Goal: Task Accomplishment & Management: Use online tool/utility

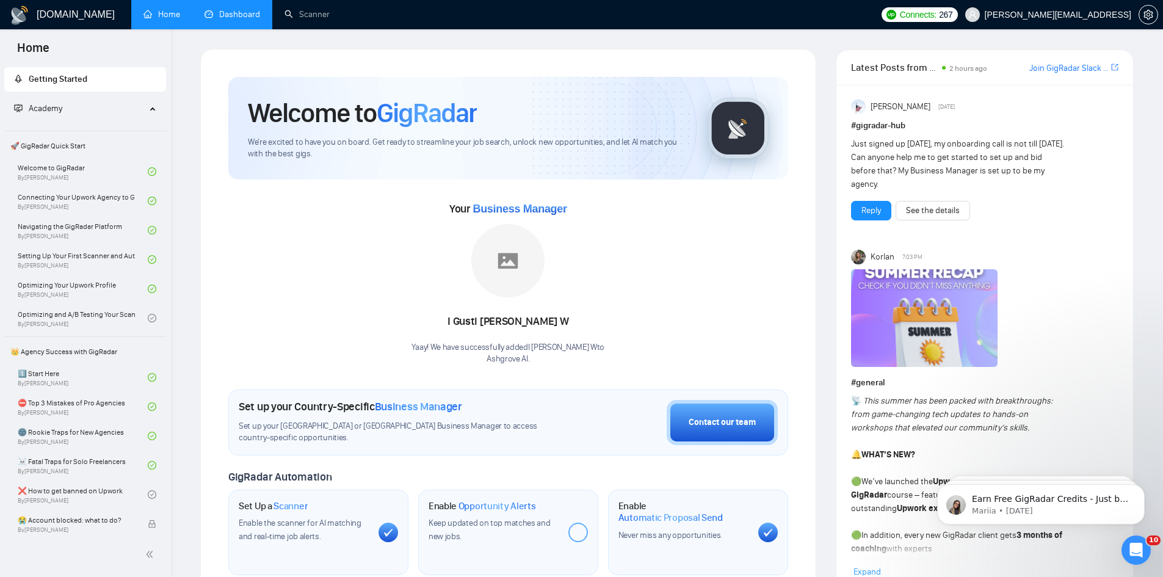
click at [241, 12] on link "Dashboard" at bounding box center [233, 14] width 56 height 10
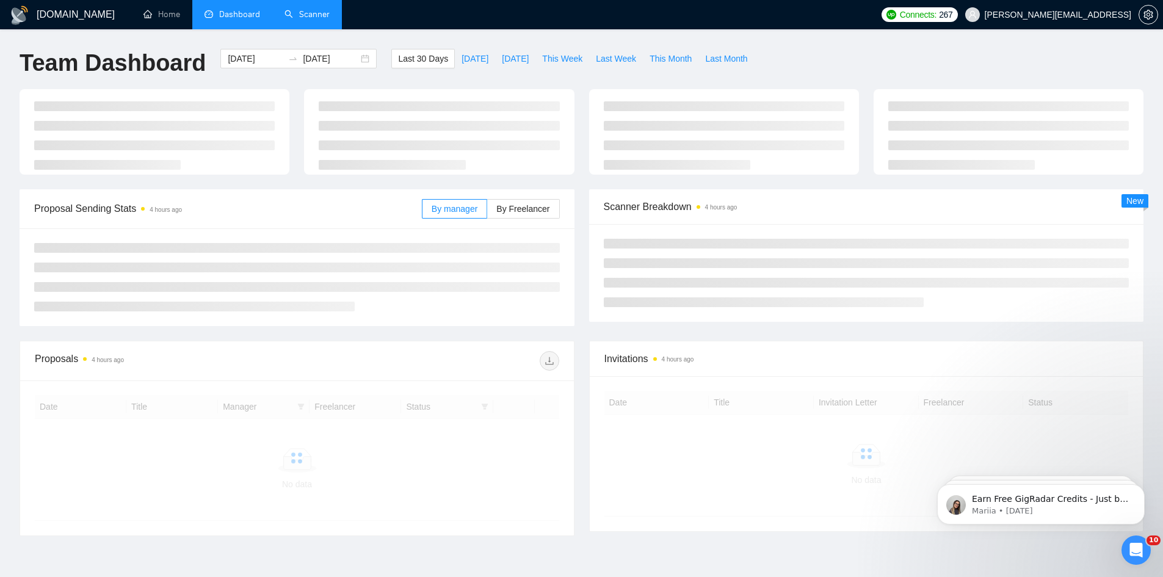
click at [317, 12] on link "Scanner" at bounding box center [306, 14] width 45 height 10
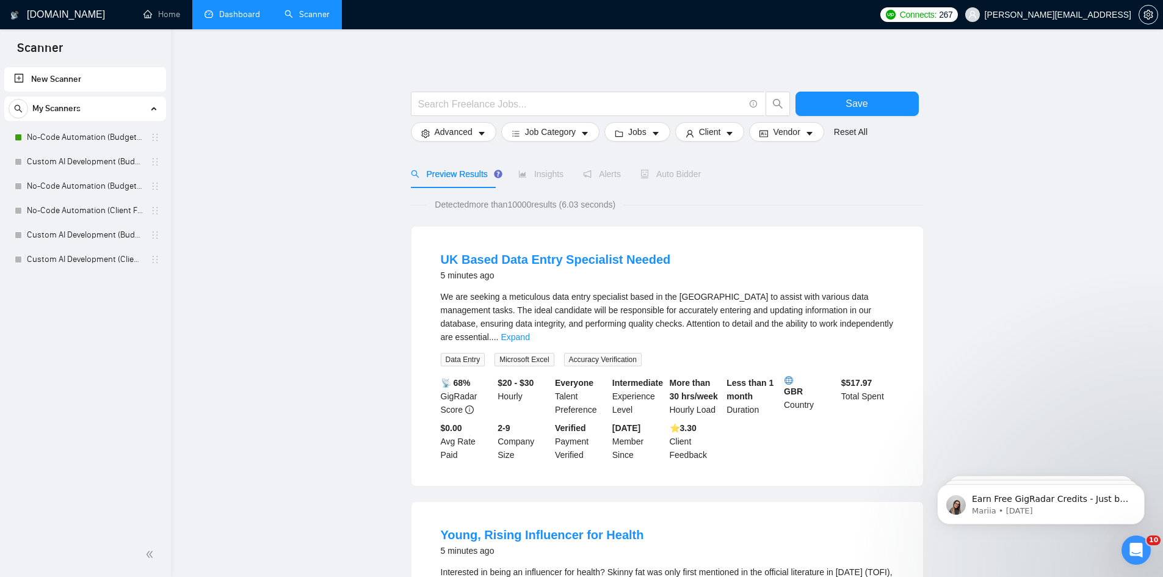
click at [106, 79] on link "New Scanner" at bounding box center [85, 79] width 142 height 24
click at [33, 77] on link "New Scanner" at bounding box center [85, 79] width 142 height 24
click at [18, 74] on link "New Scanner" at bounding box center [85, 79] width 142 height 24
click at [32, 78] on link "New Scanner" at bounding box center [85, 79] width 142 height 24
click at [92, 263] on link "Custom AI Development (Client Filters)" at bounding box center [85, 259] width 116 height 24
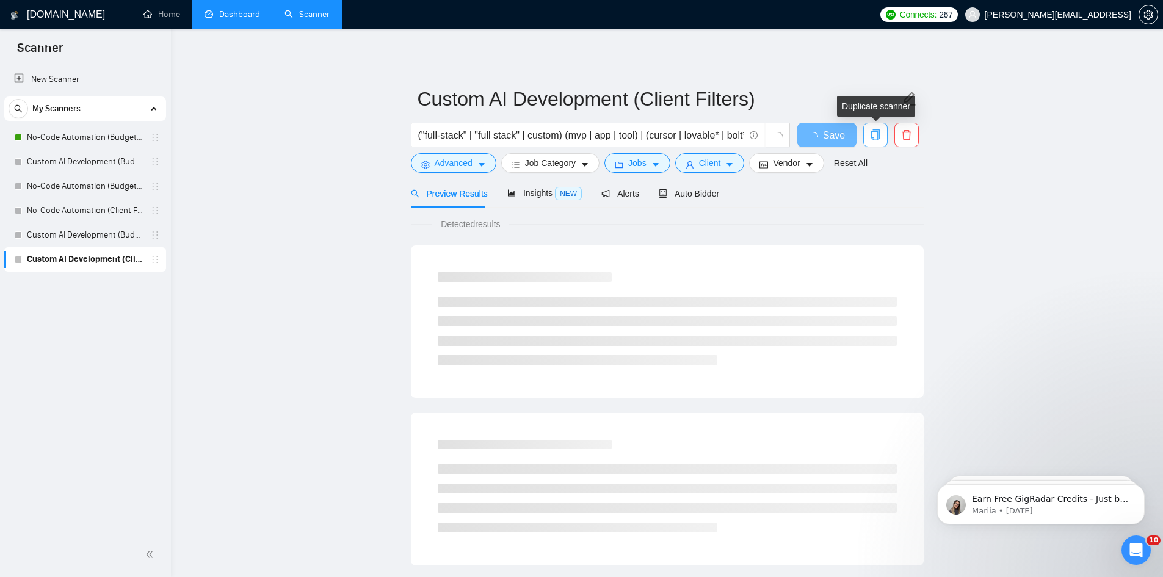
click at [877, 134] on icon "copy" at bounding box center [875, 134] width 11 height 11
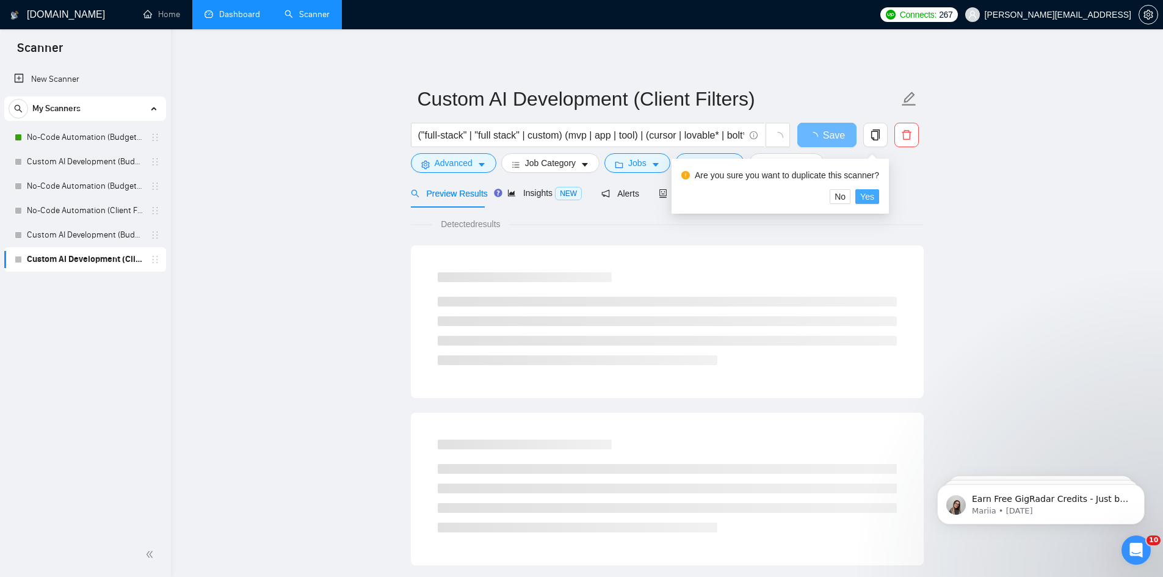
click at [864, 195] on span "Yes" at bounding box center [867, 196] width 14 height 13
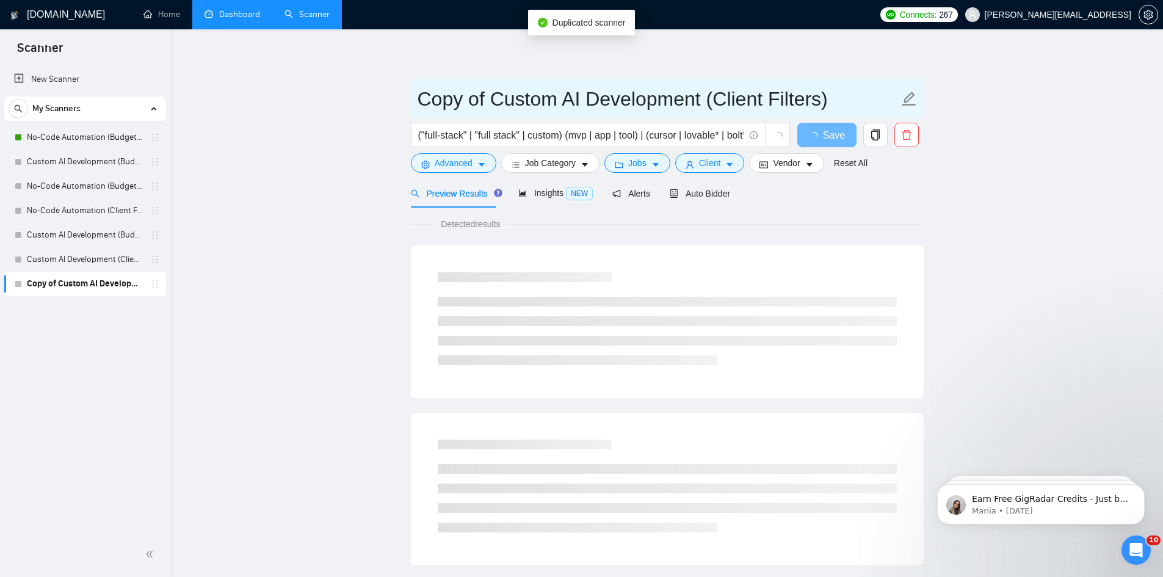
click at [914, 101] on icon "edit" at bounding box center [909, 99] width 16 height 16
click at [910, 98] on icon "edit" at bounding box center [909, 99] width 14 height 14
drag, startPoint x: 849, startPoint y: 100, endPoint x: 412, endPoint y: 85, distance: 436.7
click at [412, 85] on span "Copy of Custom AI Development (Client Filters)" at bounding box center [667, 98] width 513 height 38
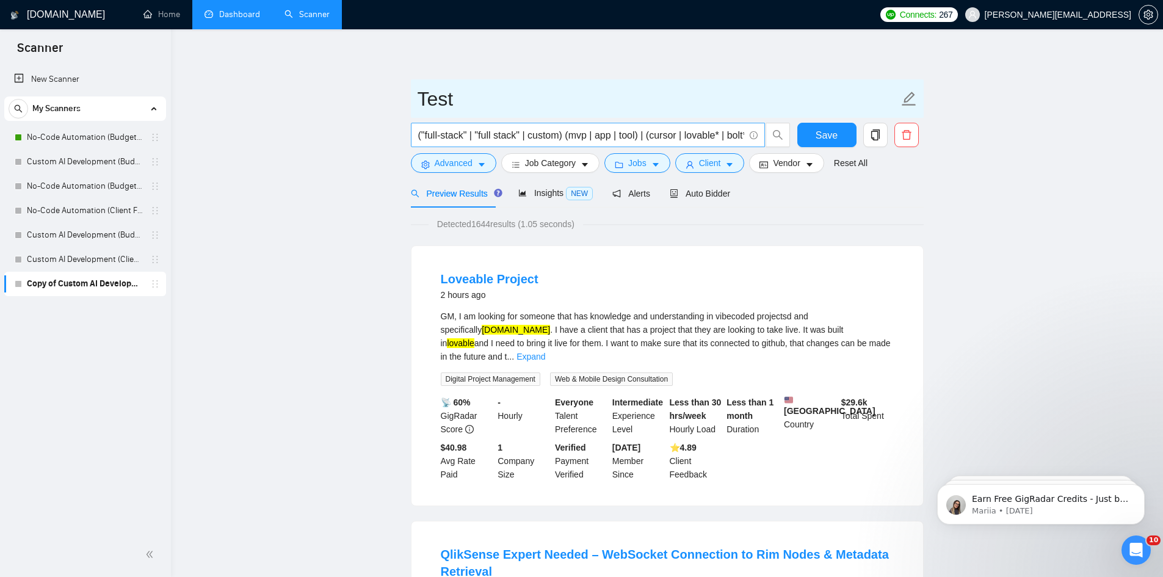
type input "Test"
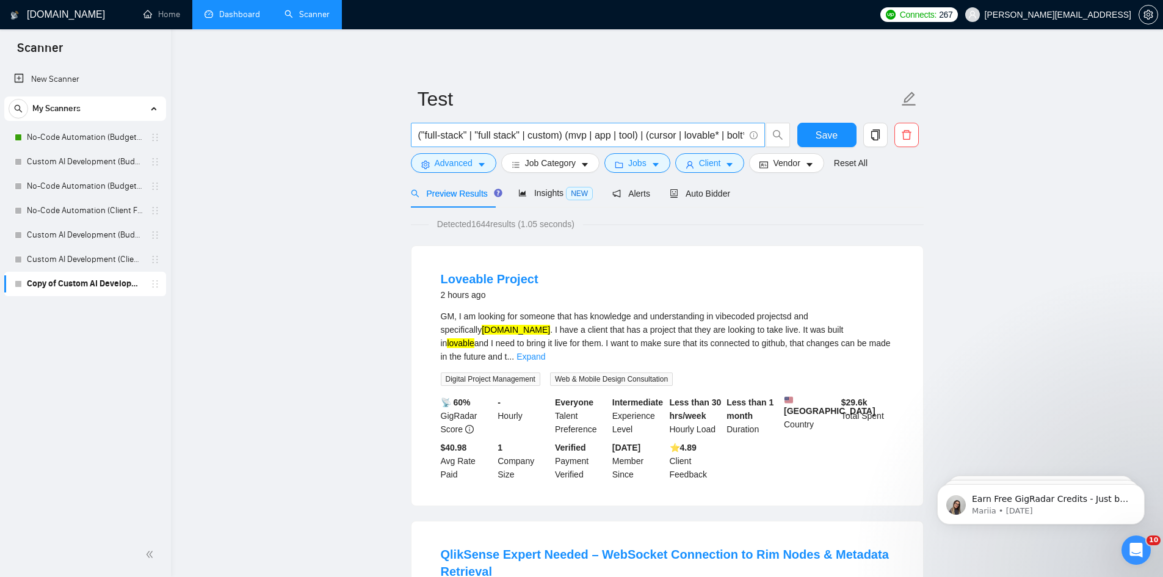
click at [474, 139] on input "("full-stack" | "full stack" | custom) (mvp | app | tool) | (cursor | lovable* …" at bounding box center [581, 135] width 326 height 15
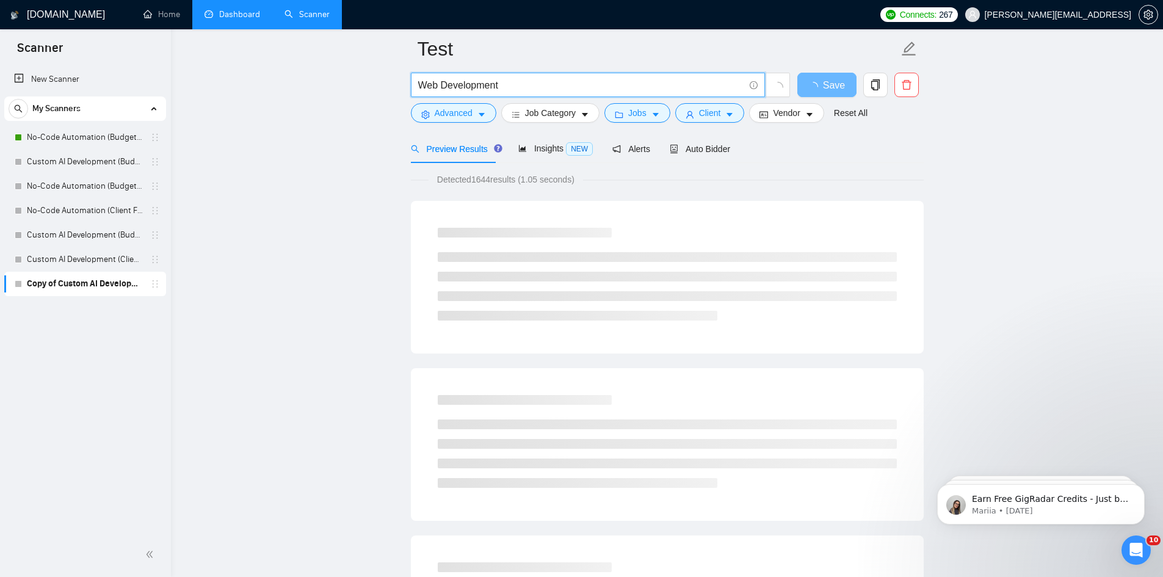
scroll to position [61, 0]
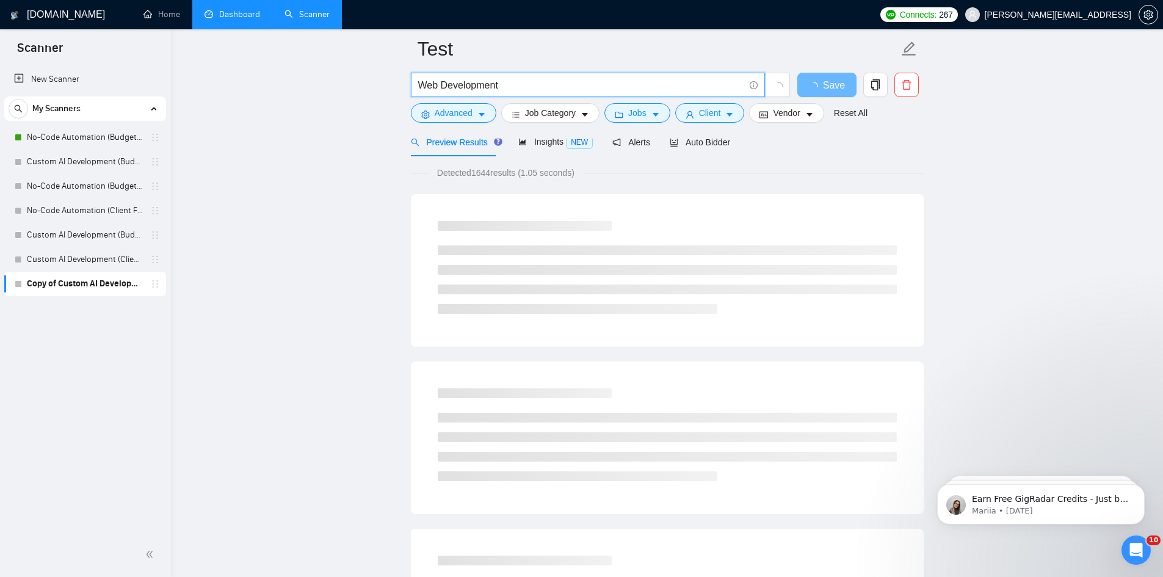
type input "Web Development"
drag, startPoint x: 419, startPoint y: 167, endPoint x: 661, endPoint y: 259, distance: 258.7
click at [775, 301] on ul at bounding box center [667, 279] width 459 height 68
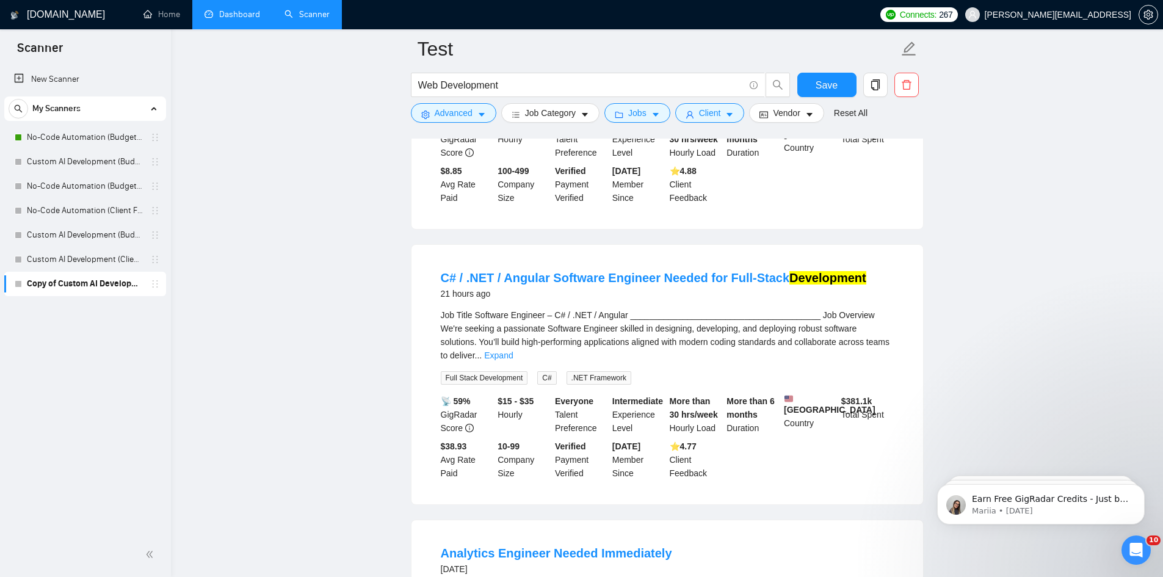
scroll to position [1160, 0]
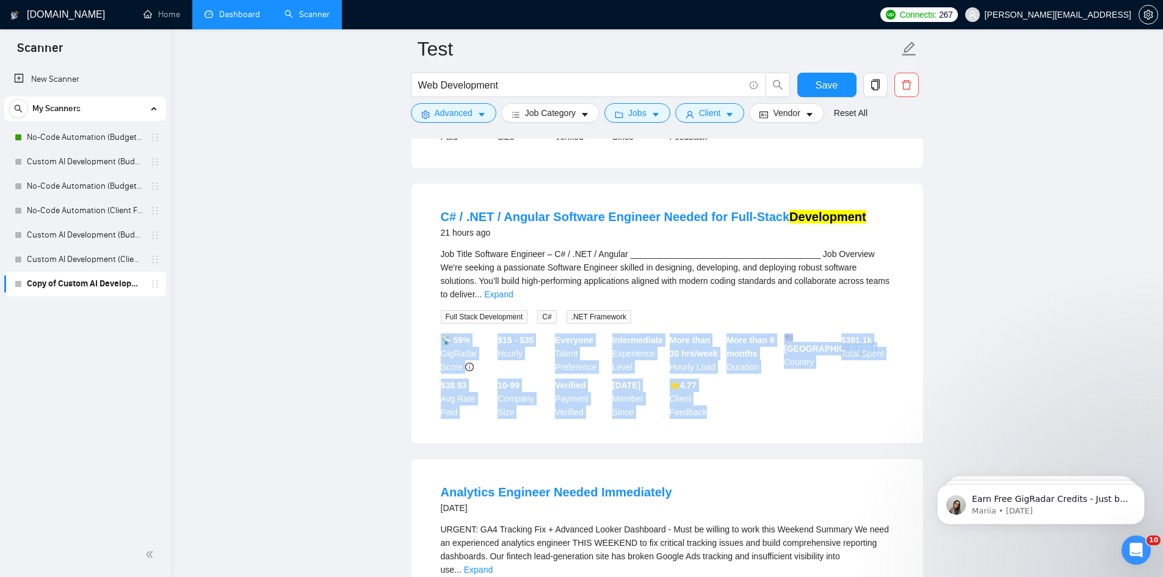
drag, startPoint x: 741, startPoint y: 389, endPoint x: 436, endPoint y: 311, distance: 314.6
click at [436, 311] on li "C# / .NET / Angular Software Engineer Needed for Full-Stack Development 21 hour…" at bounding box center [667, 313] width 482 height 230
click at [830, 407] on div "C# / .NET / Angular Software Engineer Needed for Full-Stack Development 21 hour…" at bounding box center [667, 313] width 512 height 259
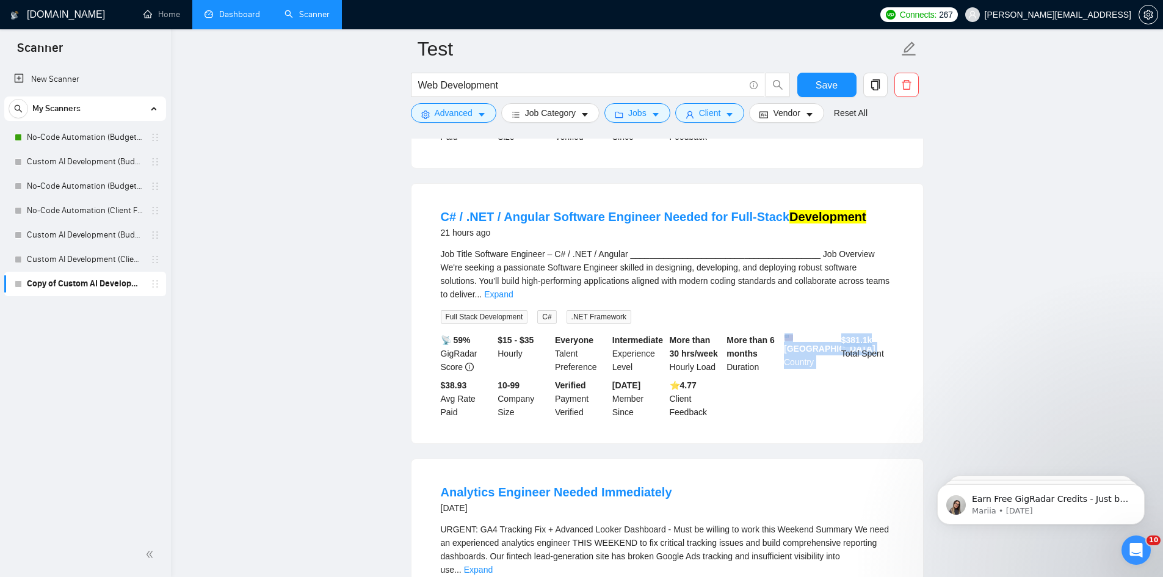
drag, startPoint x: 886, startPoint y: 311, endPoint x: 837, endPoint y: 306, distance: 49.6
click at [837, 333] on div "📡 59% GigRadar Score $15 - $35 Hourly Everyone Talent Preference Intermediate E…" at bounding box center [667, 375] width 458 height 85
click at [862, 333] on div "$ 381.1k Total Spent" at bounding box center [867, 353] width 57 height 40
drag, startPoint x: 493, startPoint y: 377, endPoint x: 442, endPoint y: 365, distance: 52.0
click at [442, 378] on div "$38.93 Avg Rate Paid" at bounding box center [466, 398] width 57 height 40
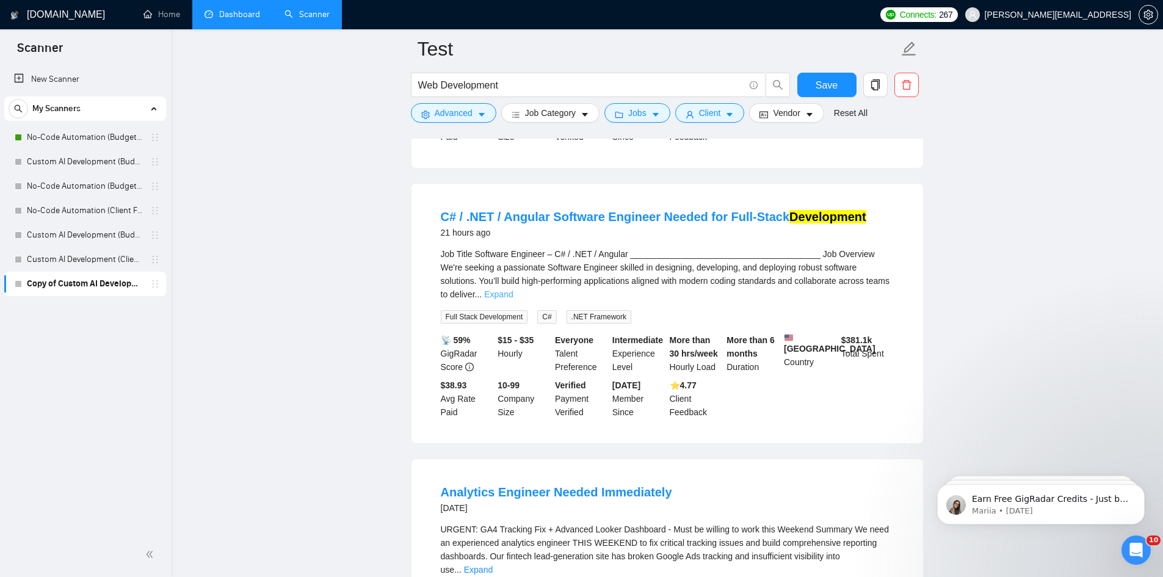
click at [513, 289] on link "Expand" at bounding box center [498, 294] width 29 height 10
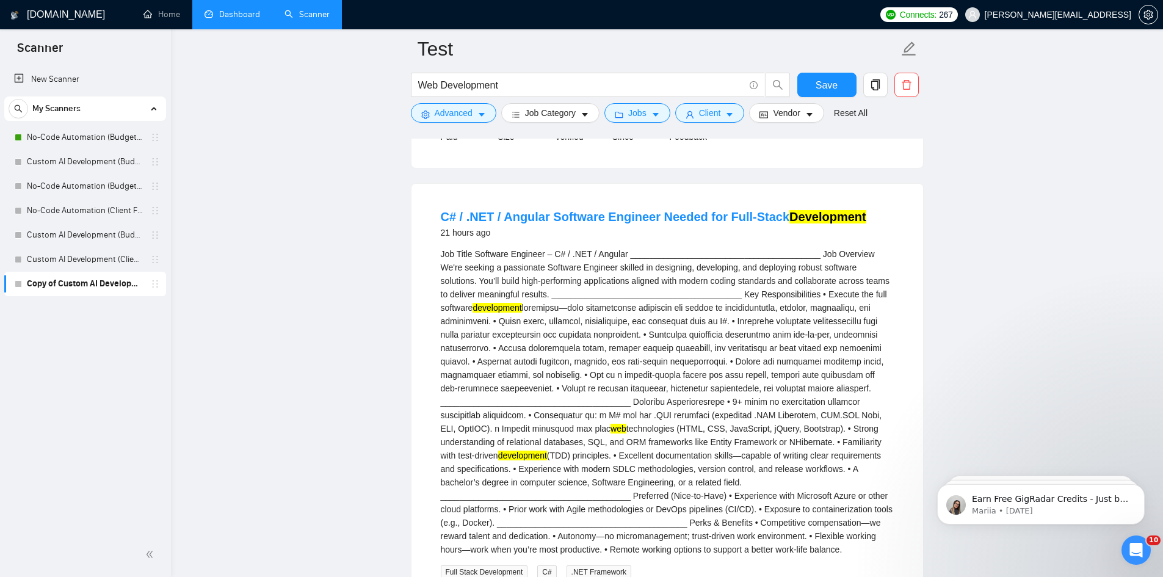
drag, startPoint x: 787, startPoint y: 520, endPoint x: 703, endPoint y: 471, distance: 97.1
click at [703, 471] on div "Job Title Software Engineer – C# / .NET / Angular _____________________________…" at bounding box center [667, 401] width 453 height 309
click at [688, 397] on div "Job Title Software Engineer – C# / .NET / Angular _____________________________…" at bounding box center [667, 401] width 453 height 309
drag, startPoint x: 439, startPoint y: 232, endPoint x: 803, endPoint y: 515, distance: 461.2
click at [795, 515] on li "C# / .NET / Angular Software Engineer Needed for Full-Stack Development 21 hour…" at bounding box center [667, 440] width 482 height 485
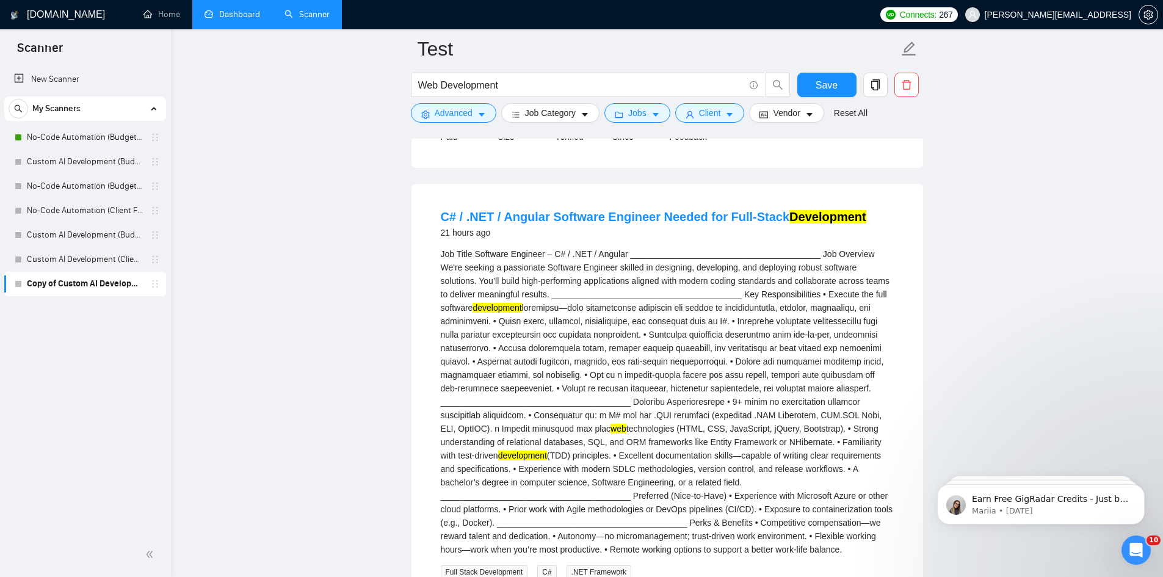
click at [829, 522] on div "Job Title Software Engineer – C# / .NET / Angular _____________________________…" at bounding box center [667, 401] width 453 height 309
drag, startPoint x: 591, startPoint y: 246, endPoint x: 672, endPoint y: 256, distance: 81.8
click at [672, 256] on div "Job Title Software Engineer – C# / .NET / Angular _____________________________…" at bounding box center [667, 401] width 453 height 309
click at [751, 313] on div "Job Title Software Engineer – C# / .NET / Angular _____________________________…" at bounding box center [667, 401] width 453 height 309
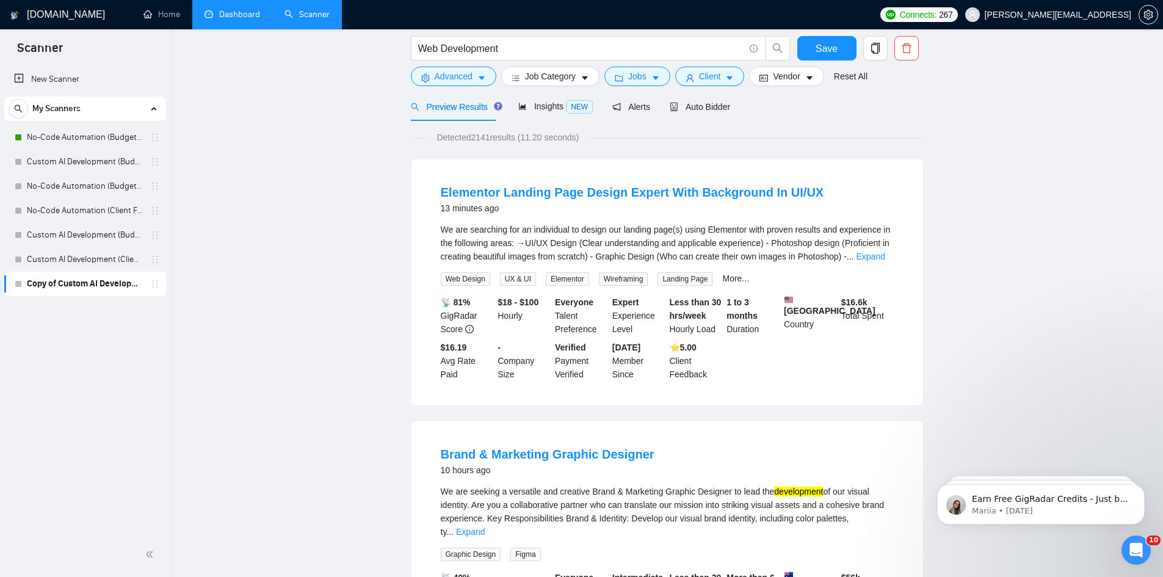
scroll to position [0, 0]
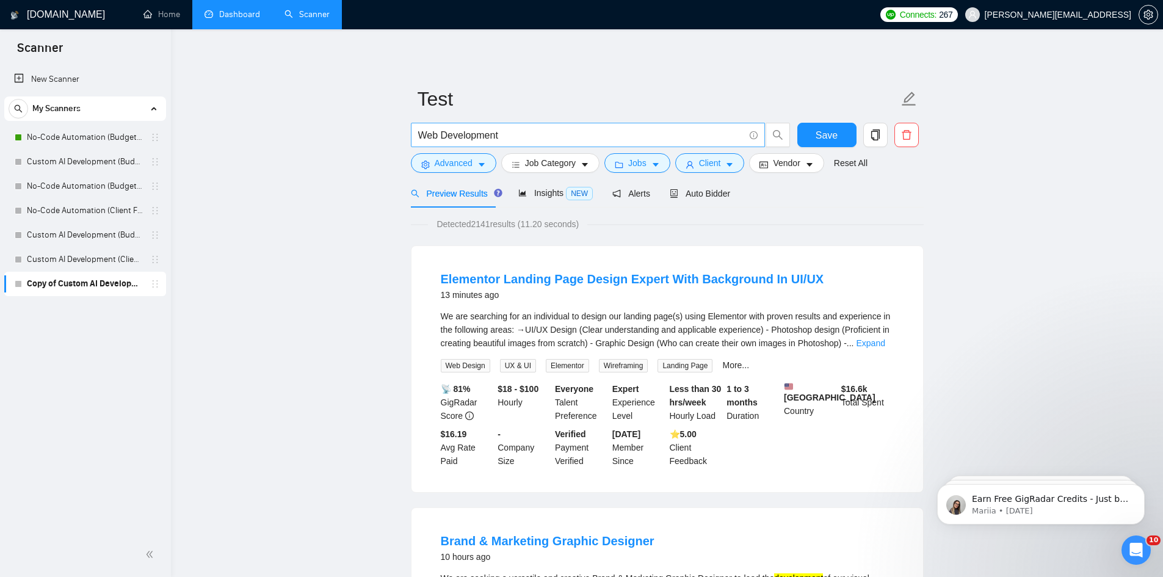
click at [554, 132] on input "Web Development" at bounding box center [581, 135] width 326 height 15
click at [554, 131] on input "Web Development" at bounding box center [581, 135] width 326 height 15
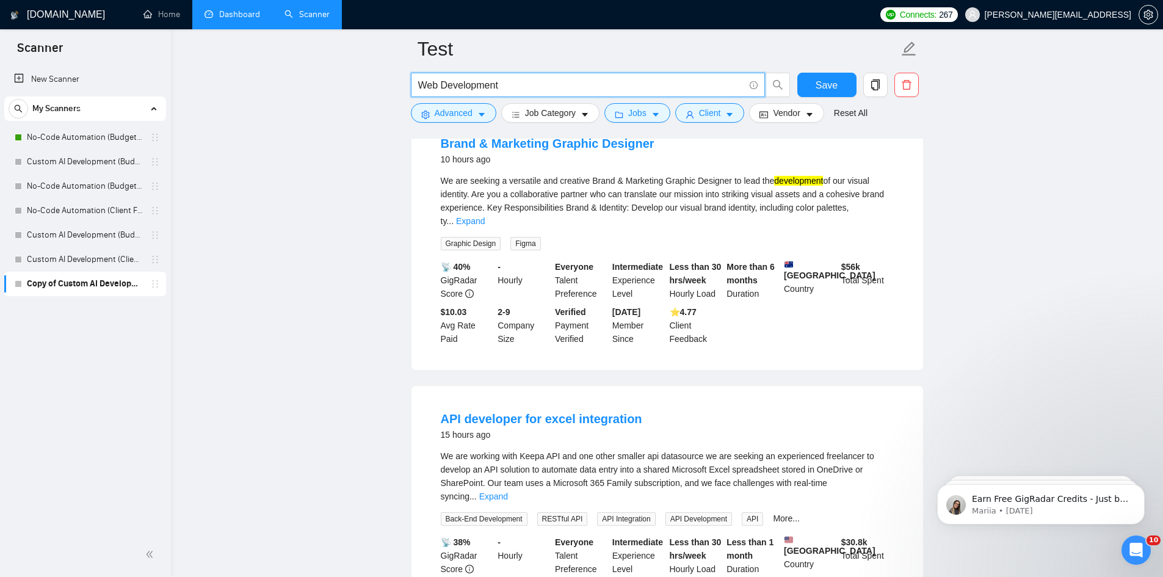
scroll to position [366, 0]
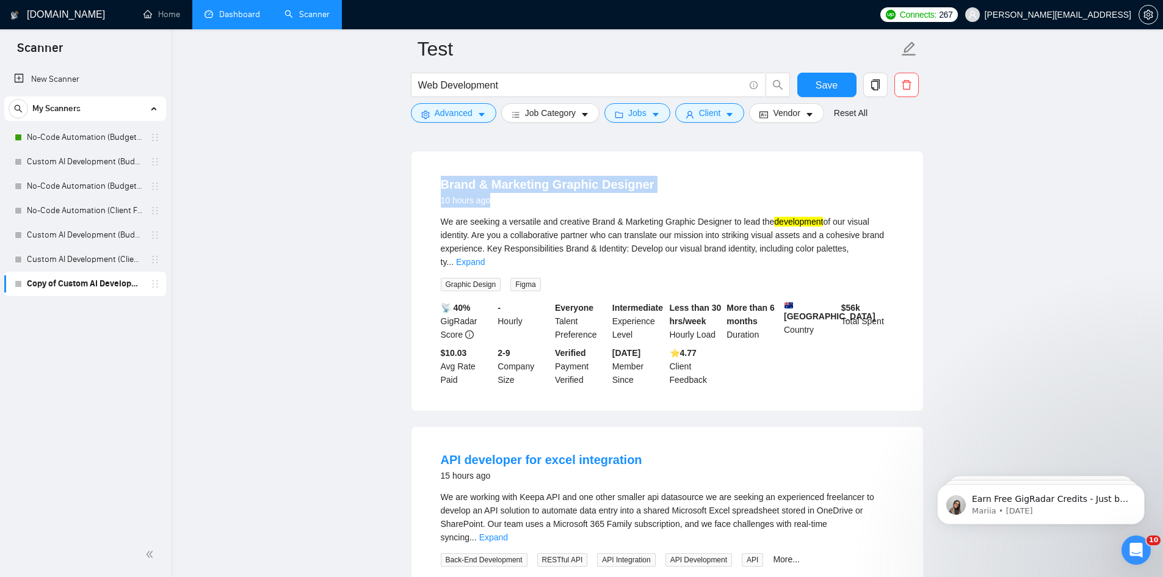
drag, startPoint x: 427, startPoint y: 185, endPoint x: 659, endPoint y: 209, distance: 233.2
click at [659, 209] on li "Brand & Marketing Graphic Designer 10 hours ago We are seeking a versatile and …" at bounding box center [667, 281] width 482 height 230
click at [686, 206] on div "Brand & Marketing Graphic Designer 10 hours ago" at bounding box center [667, 192] width 453 height 32
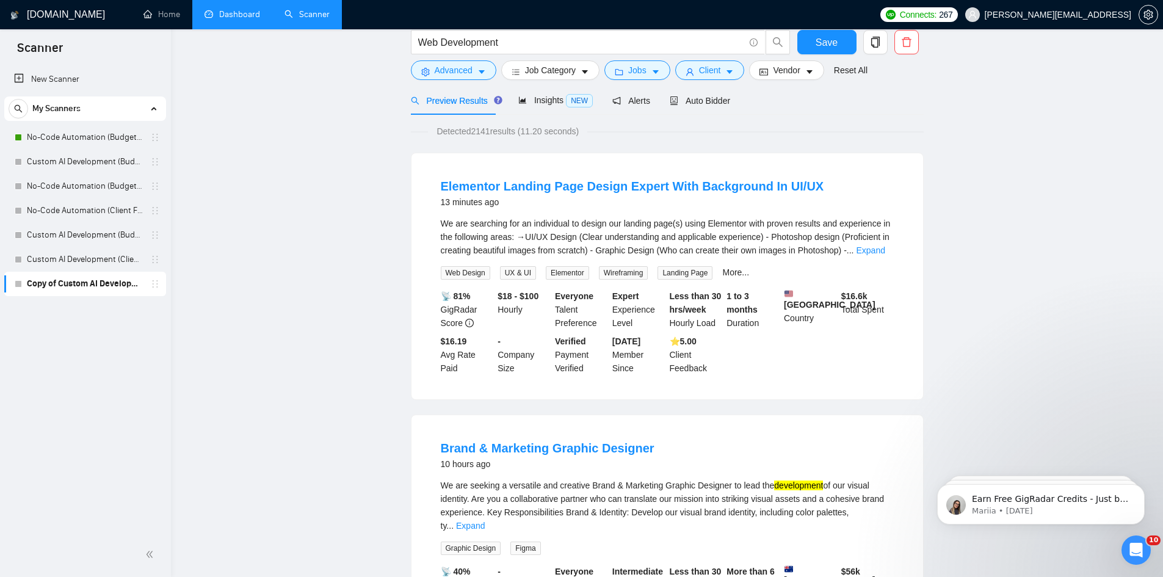
scroll to position [0, 0]
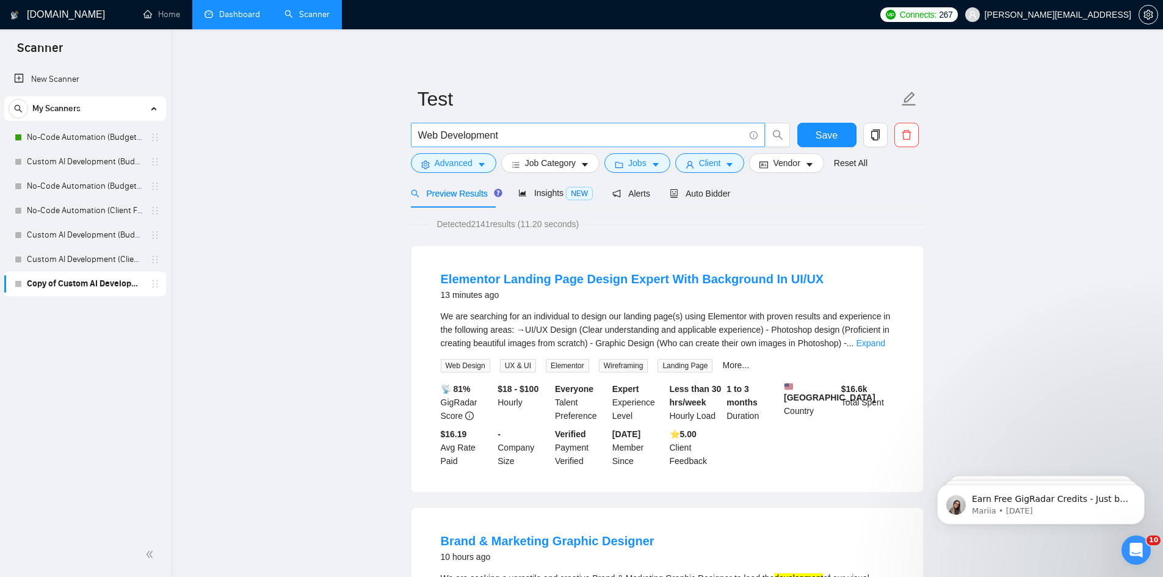
click at [515, 133] on input "Web Development" at bounding box center [581, 135] width 326 height 15
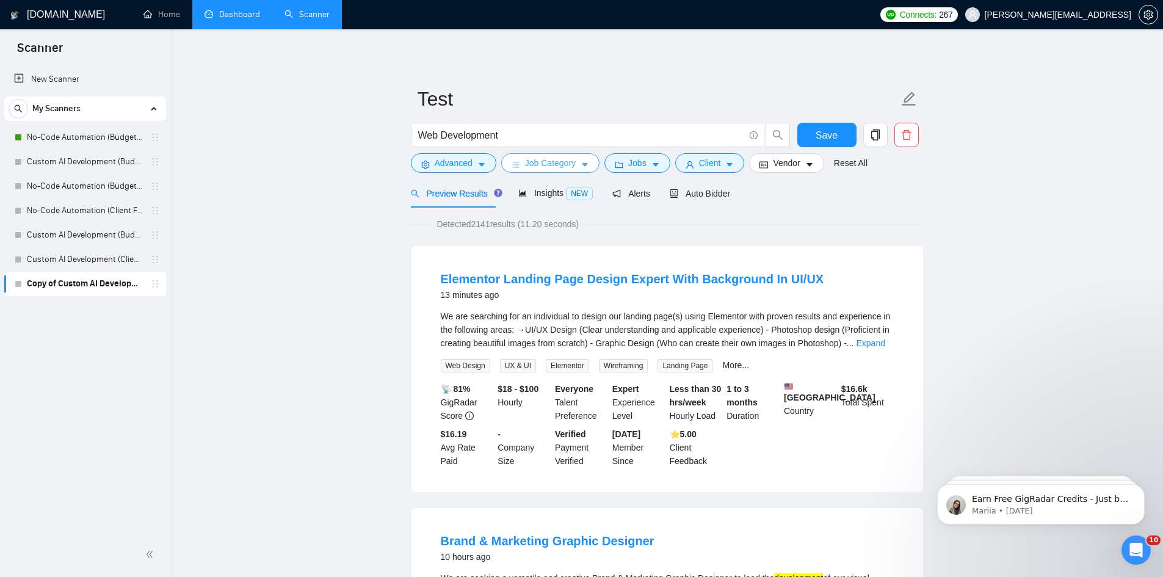
click at [548, 158] on span "Job Category" at bounding box center [550, 162] width 51 height 13
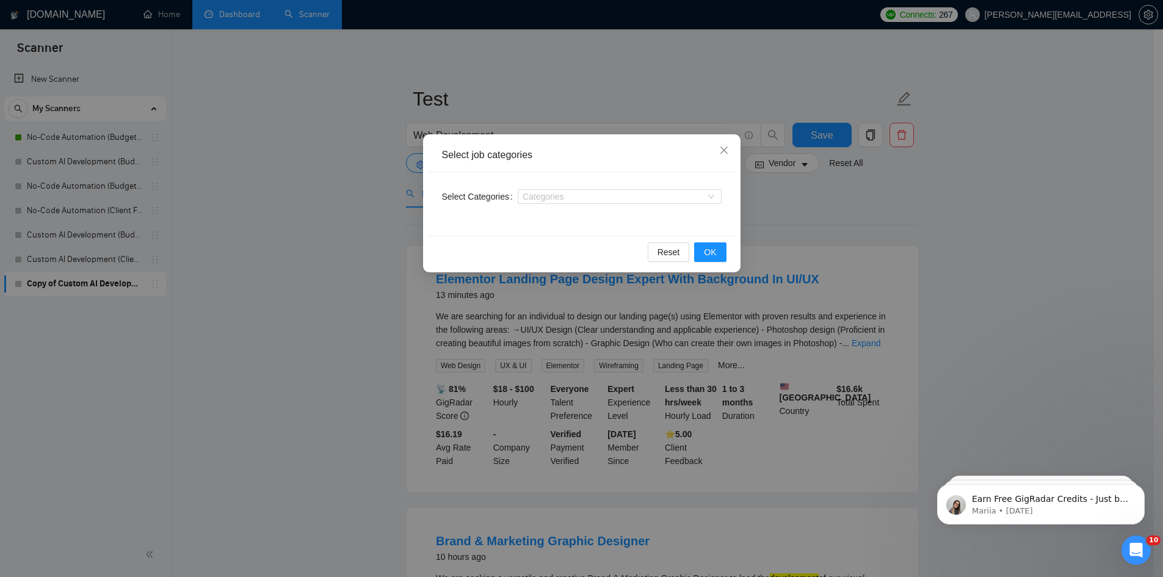
click at [861, 203] on div "Select job categories Select Categories Categories Reset OK" at bounding box center [581, 288] width 1163 height 577
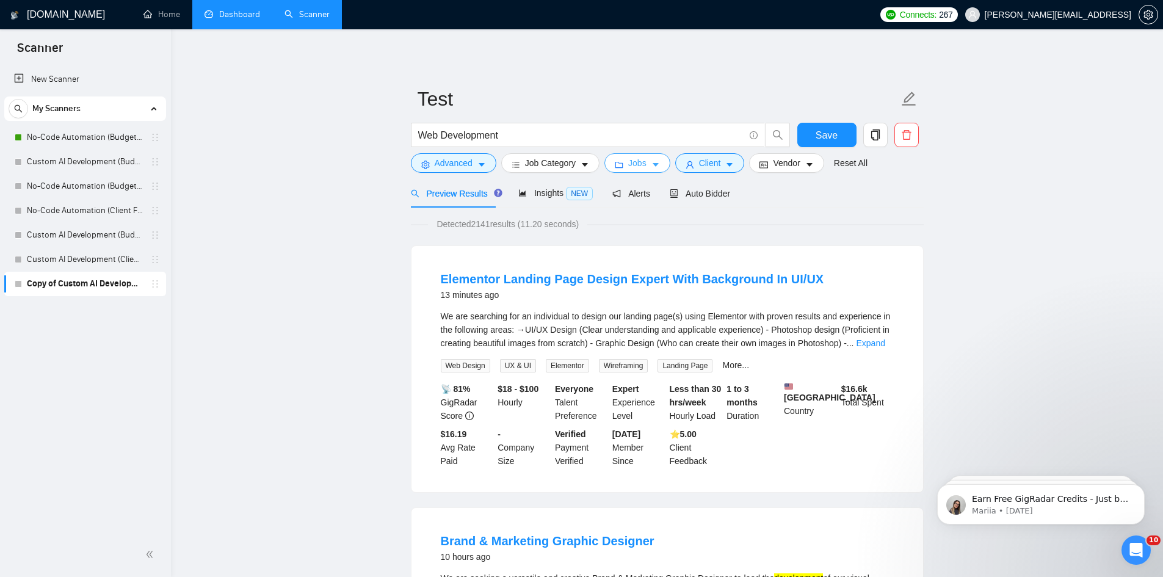
click at [637, 161] on span "Jobs" at bounding box center [637, 162] width 18 height 13
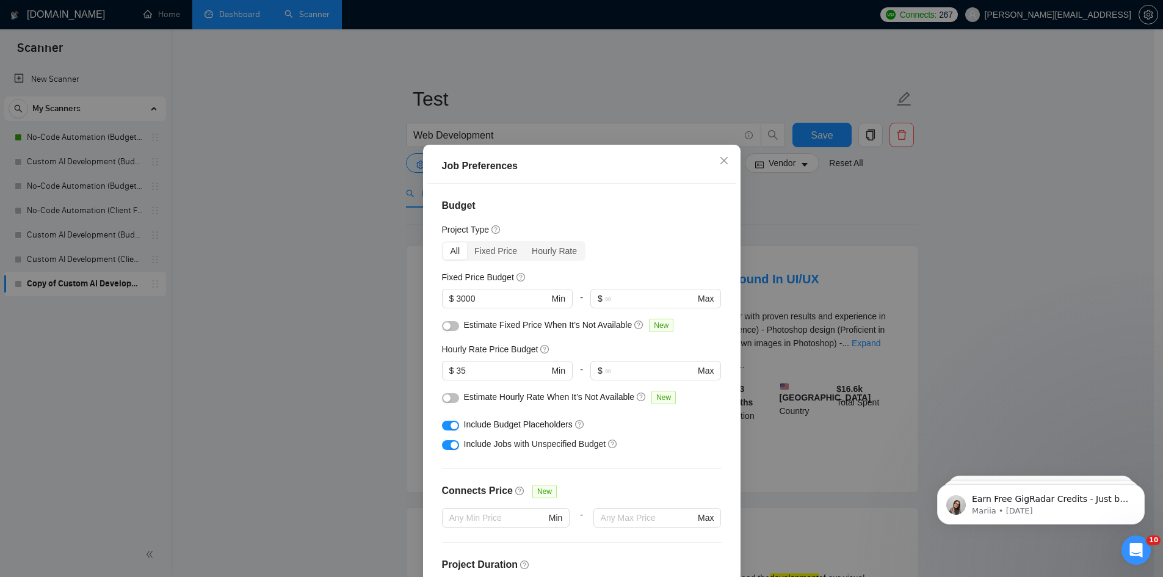
click at [877, 209] on div "Job Preferences Budget Project Type All Fixed Price Hourly Rate Fixed Price Bud…" at bounding box center [581, 288] width 1163 height 577
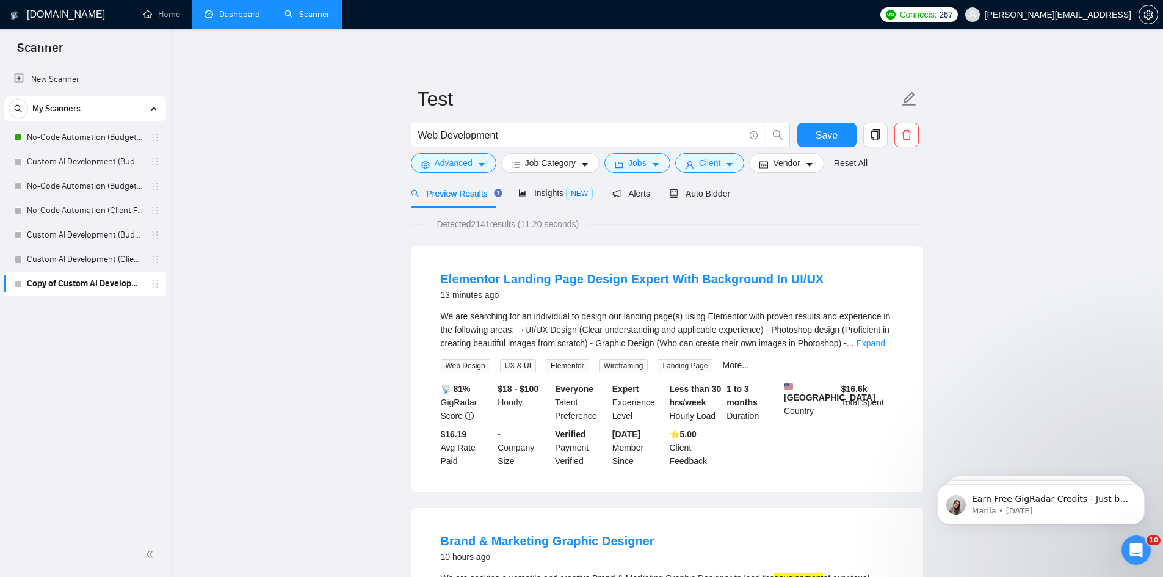
click at [647, 165] on button "Jobs" at bounding box center [637, 163] width 66 height 20
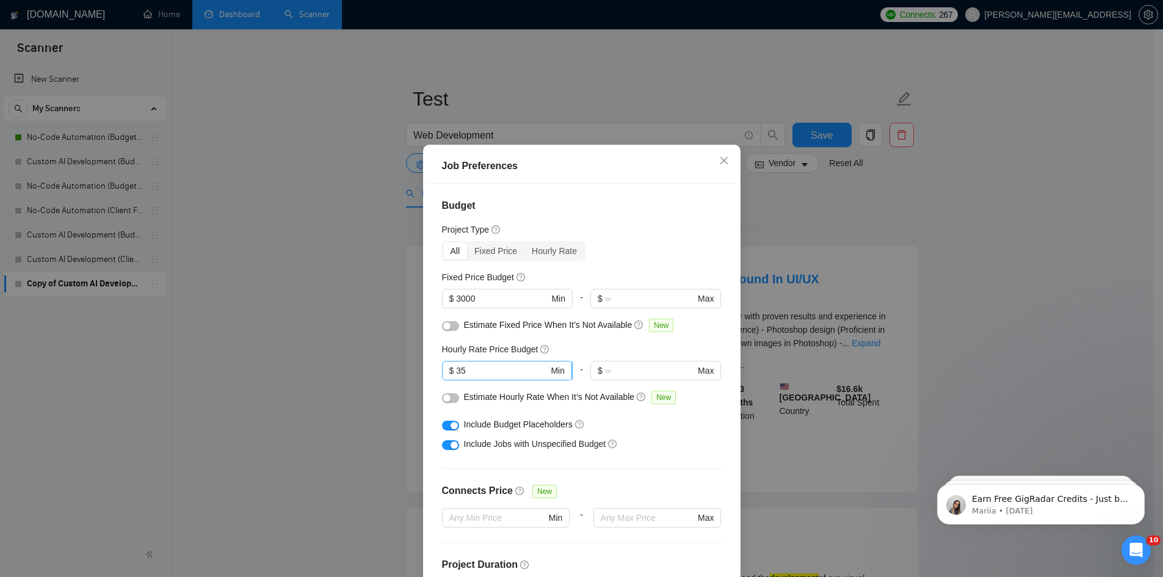
click at [504, 366] on input "35" at bounding box center [502, 370] width 92 height 13
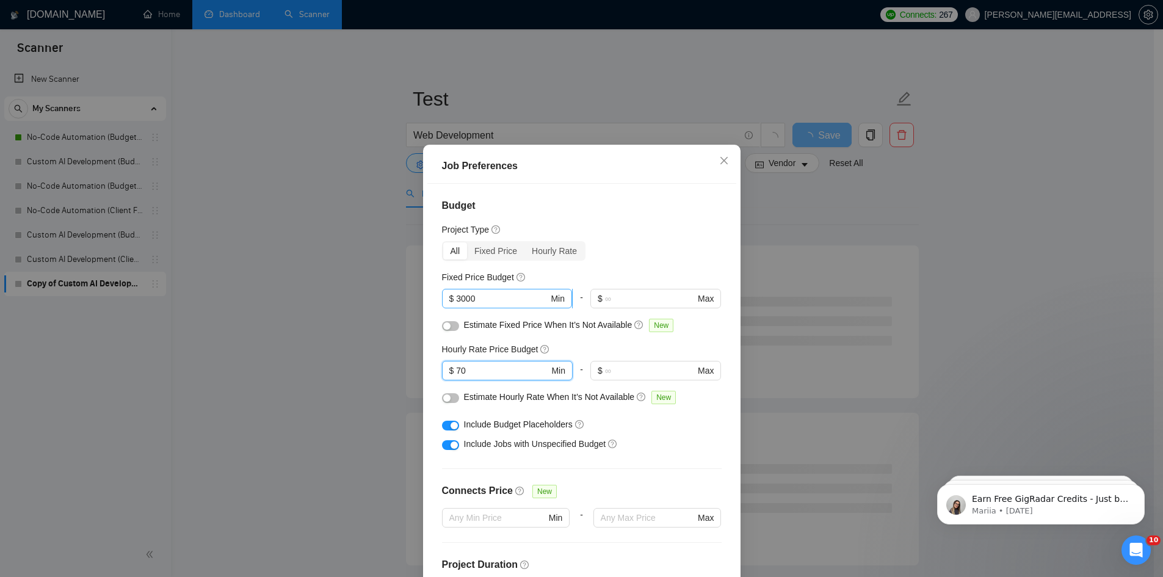
type input "70"
click at [487, 304] on input "3000" at bounding box center [502, 298] width 92 height 13
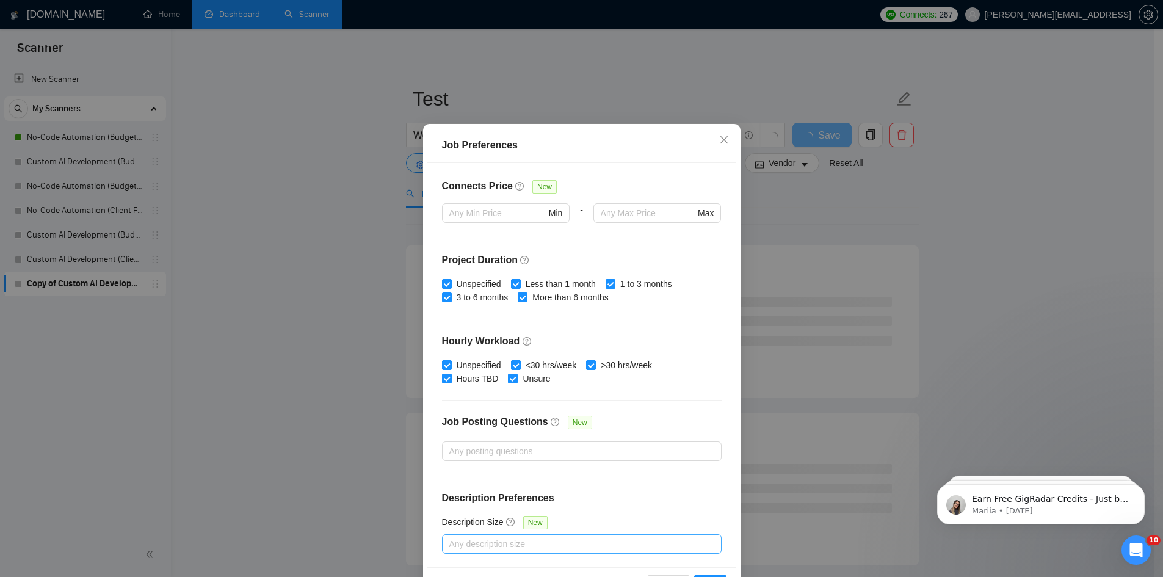
scroll to position [65, 0]
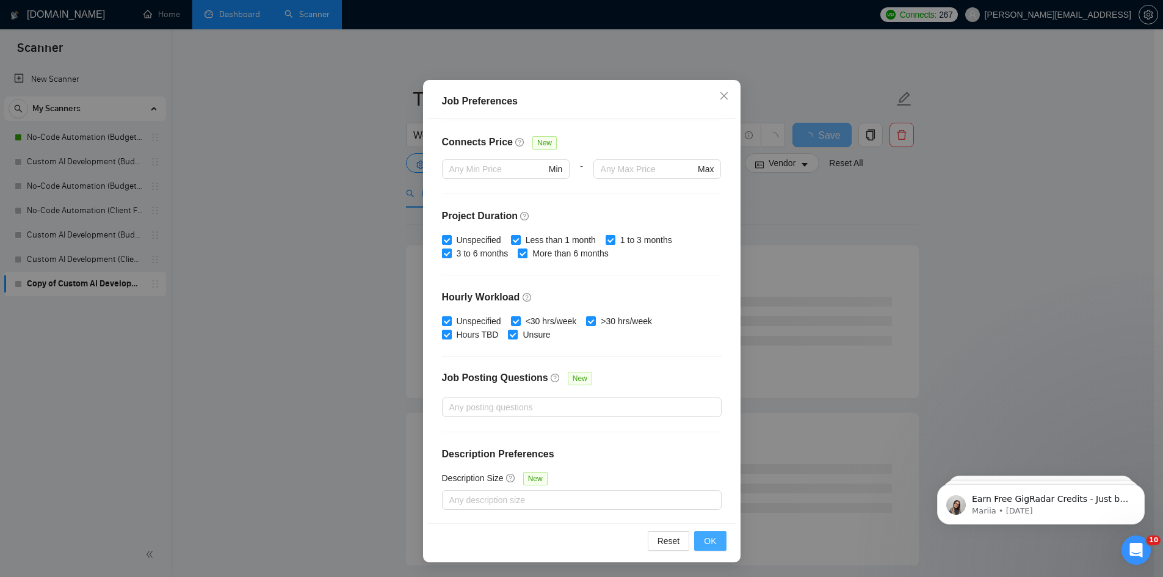
type input "20000"
click at [706, 545] on span "OK" at bounding box center [710, 540] width 12 height 13
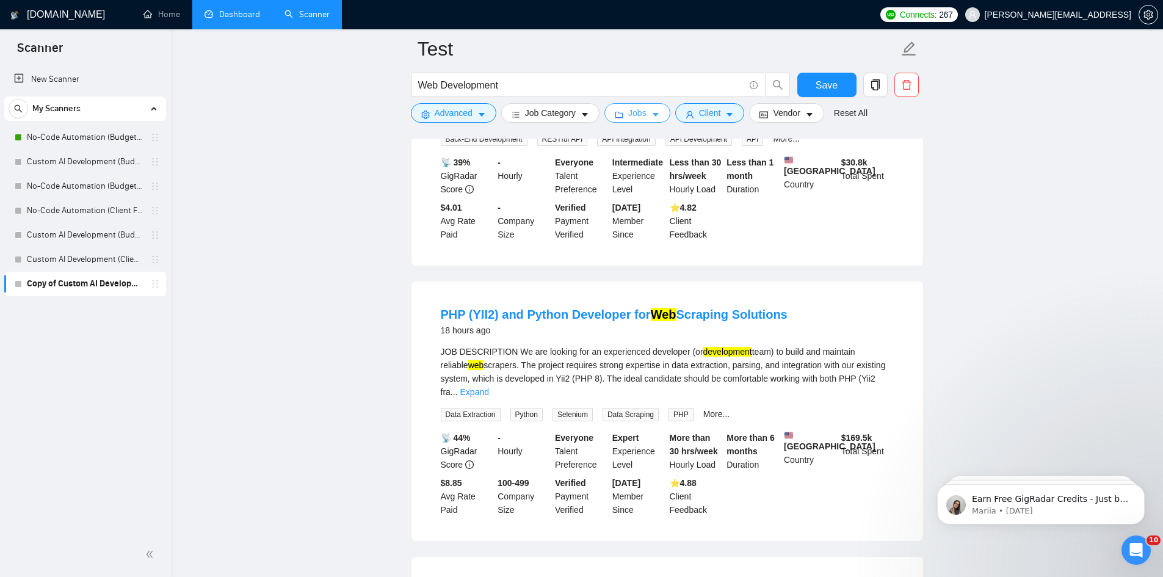
scroll to position [794, 0]
